Goal: Task Accomplishment & Management: Use online tool/utility

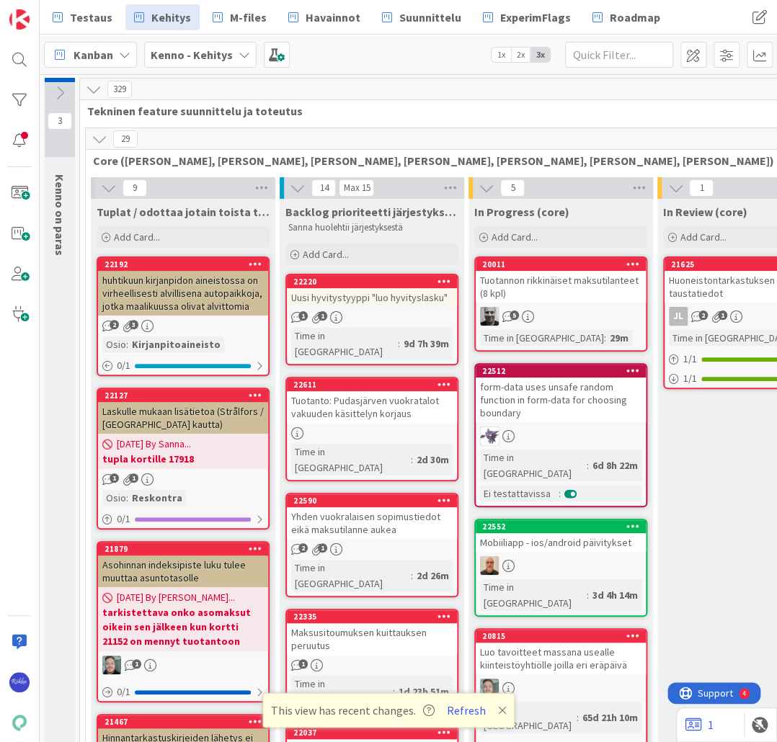
scroll to position [0, 346]
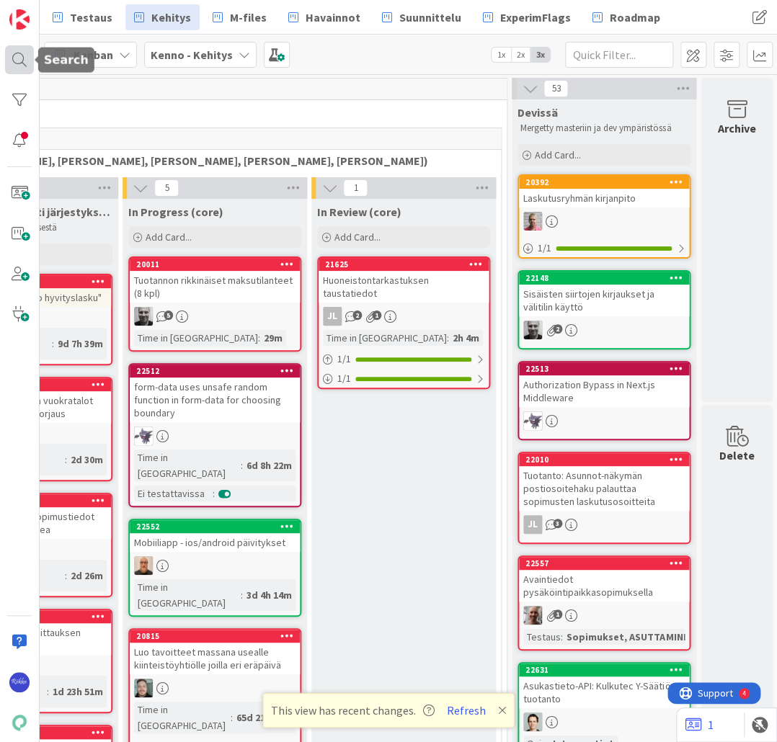
click at [12, 58] on div at bounding box center [19, 59] width 29 height 29
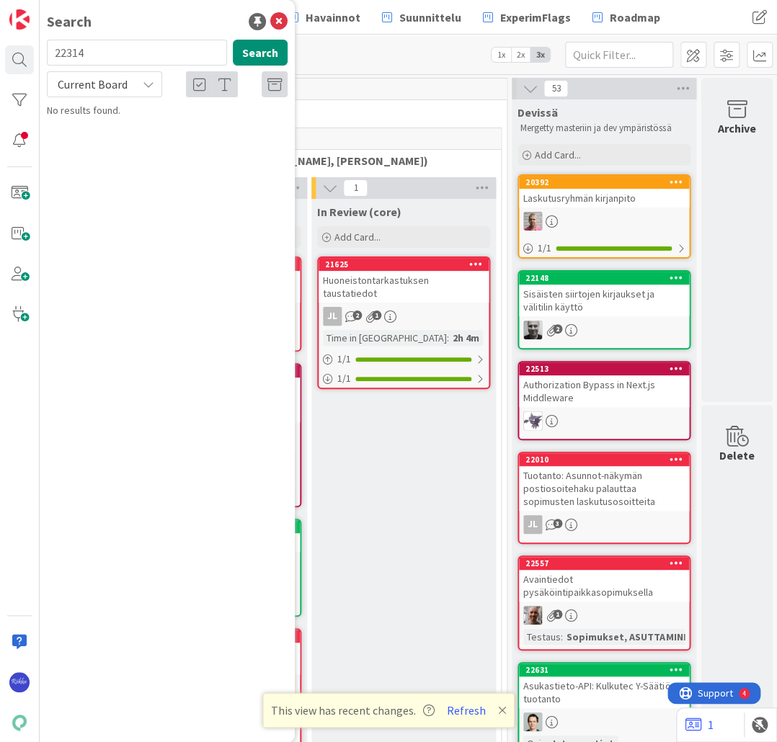
drag, startPoint x: 156, startPoint y: 56, endPoint x: 50, endPoint y: 52, distance: 106.7
click at [50, 52] on input "22314" at bounding box center [137, 53] width 180 height 26
click at [106, 79] on span "Current Board" at bounding box center [93, 84] width 70 height 14
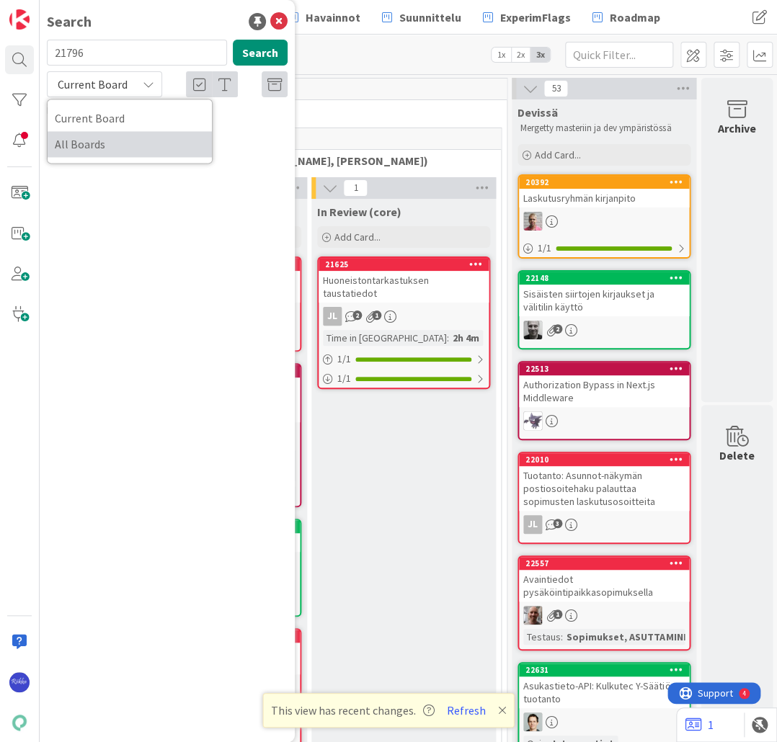
click at [121, 143] on span "All Boards" at bounding box center [130, 144] width 150 height 22
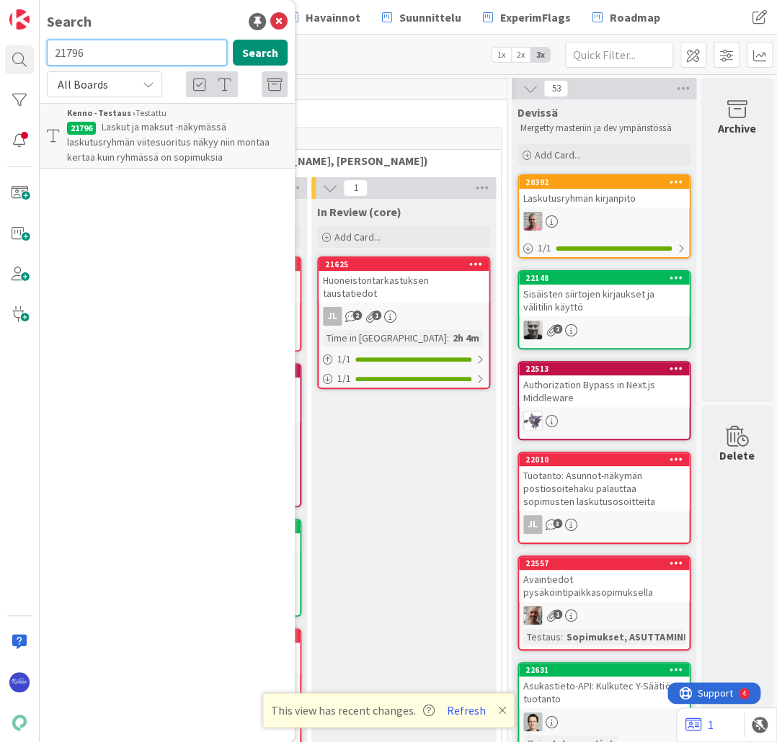
drag, startPoint x: 109, startPoint y: 55, endPoint x: 49, endPoint y: 53, distance: 59.9
click at [49, 53] on input "21796" at bounding box center [137, 53] width 180 height 26
type input "20534"
click at [184, 143] on span "Laskut ja maksut-näkymässä laskutusryhmän ennakoksi kohdistettu pankkitapahtuma…" at bounding box center [150, 141] width 166 height 43
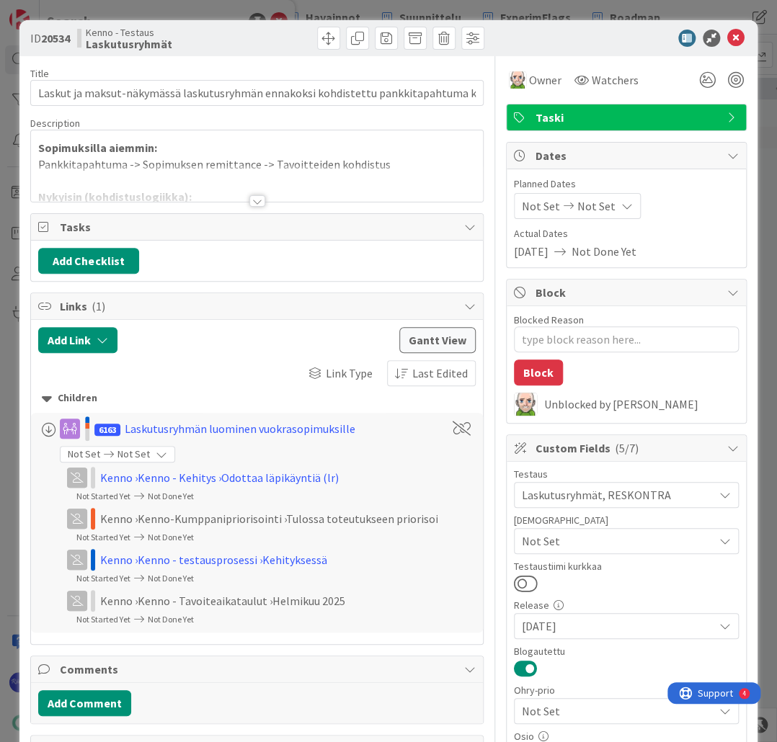
click at [251, 200] on div at bounding box center [257, 201] width 16 height 12
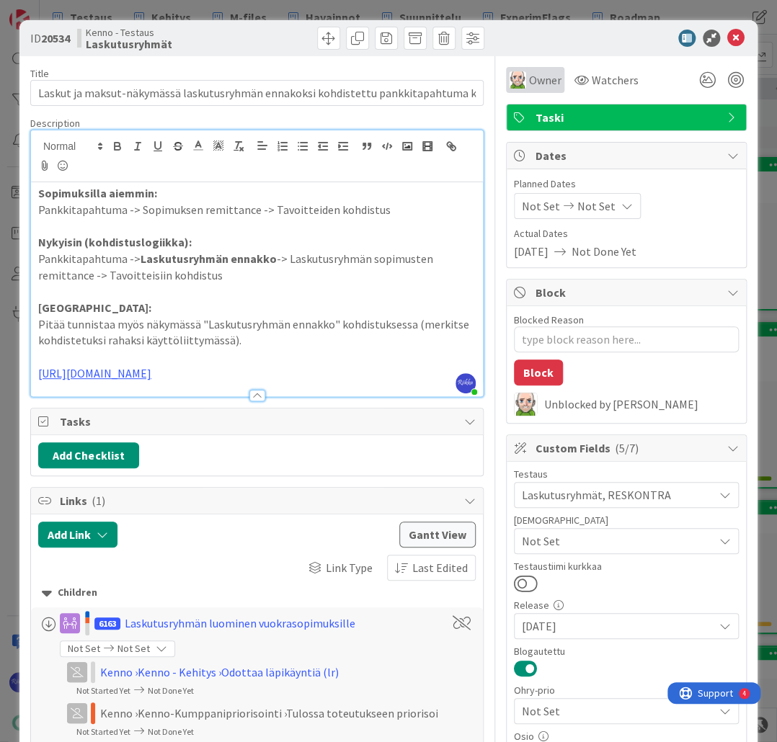
click at [542, 86] on span "Owner" at bounding box center [545, 79] width 32 height 17
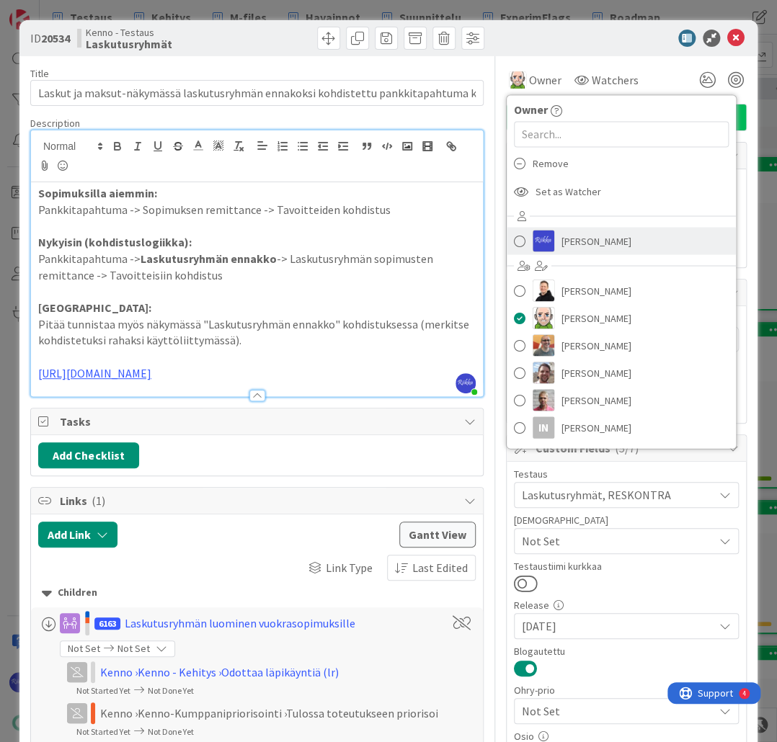
click at [576, 236] on span "[PERSON_NAME]" at bounding box center [596, 241] width 70 height 22
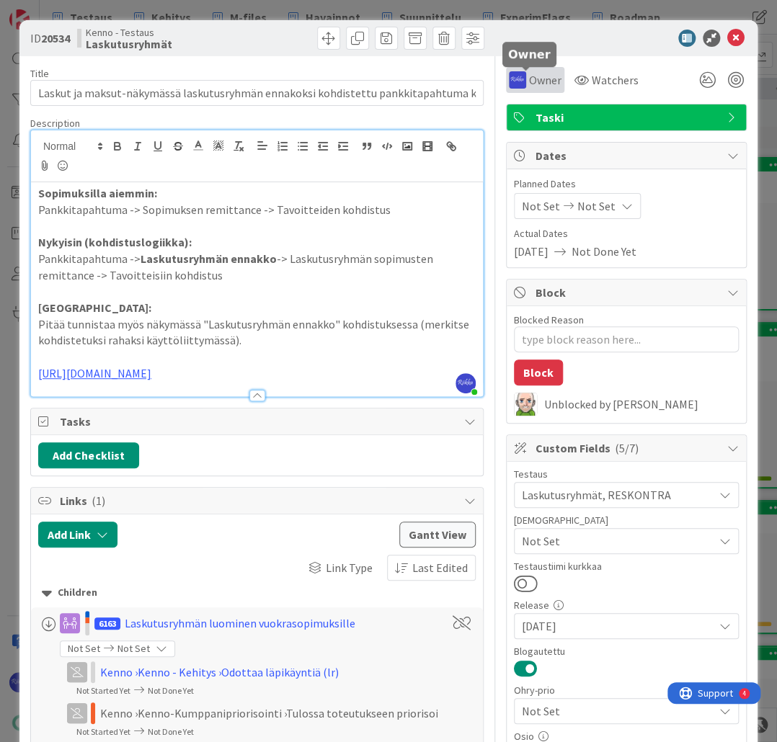
click at [529, 81] on span "Owner" at bounding box center [545, 79] width 32 height 17
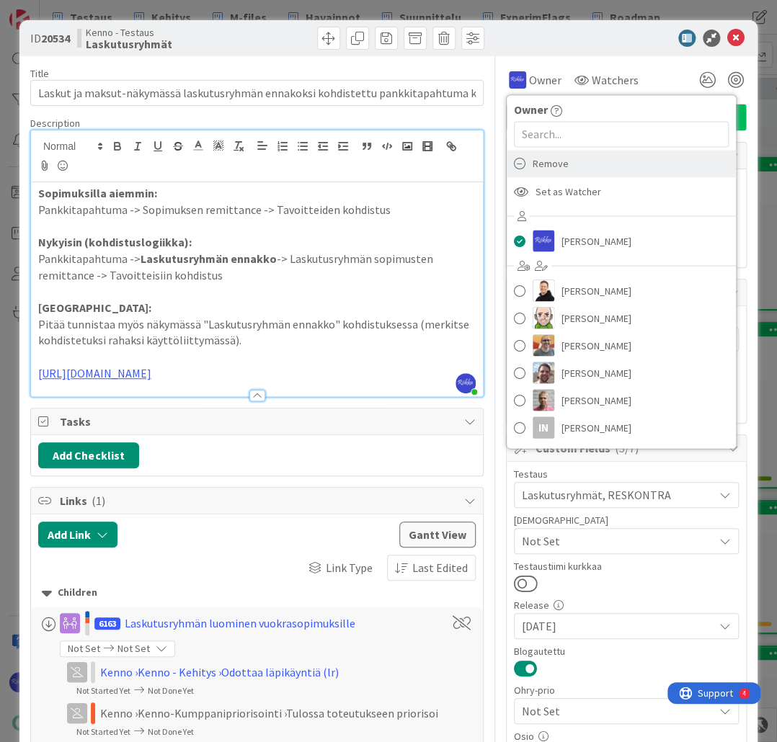
click at [554, 159] on span "Remove" at bounding box center [551, 164] width 36 height 22
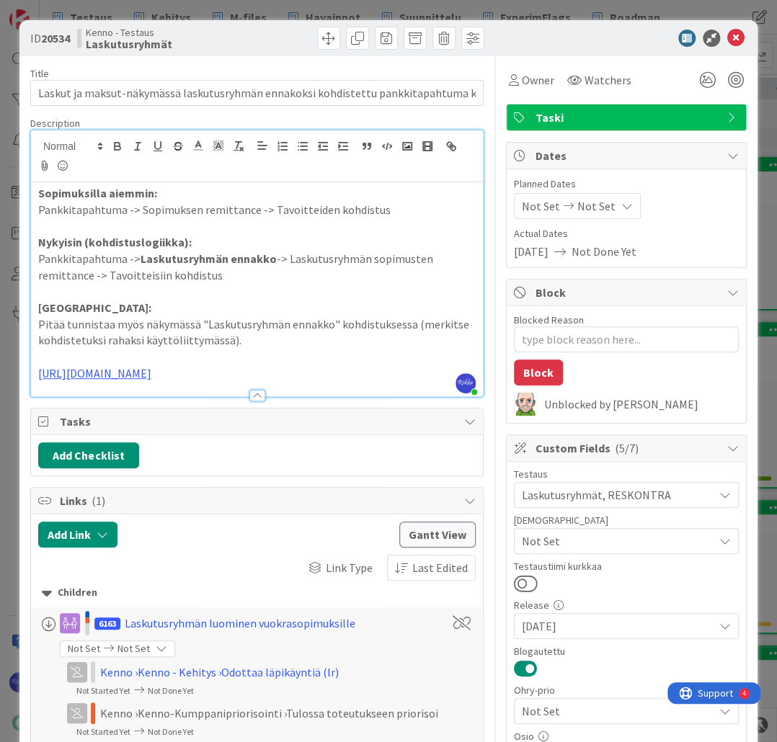
type textarea "x"
click at [728, 36] on icon at bounding box center [735, 38] width 17 height 17
